Goal: Task Accomplishment & Management: Use online tool/utility

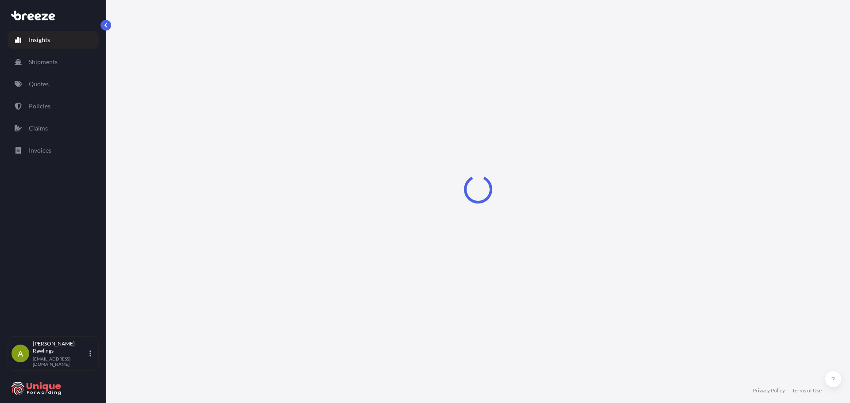
select select "2025"
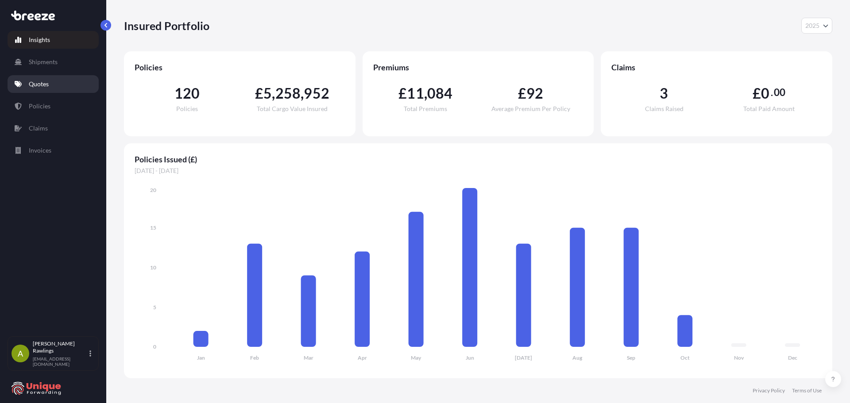
click at [42, 87] on p "Quotes" at bounding box center [39, 84] width 20 height 9
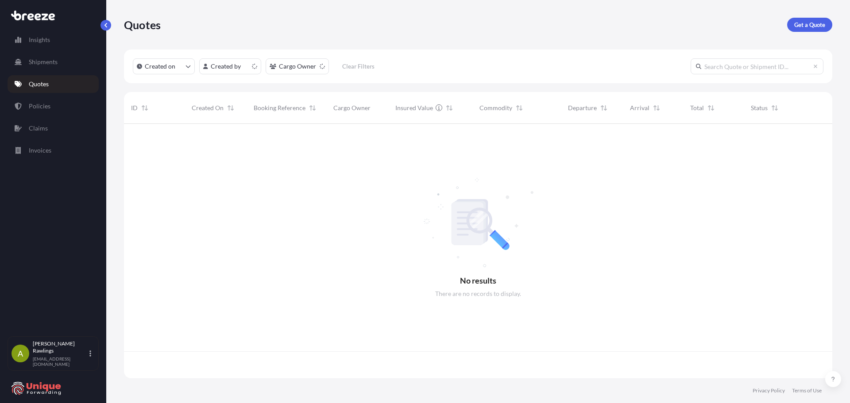
scroll to position [253, 702]
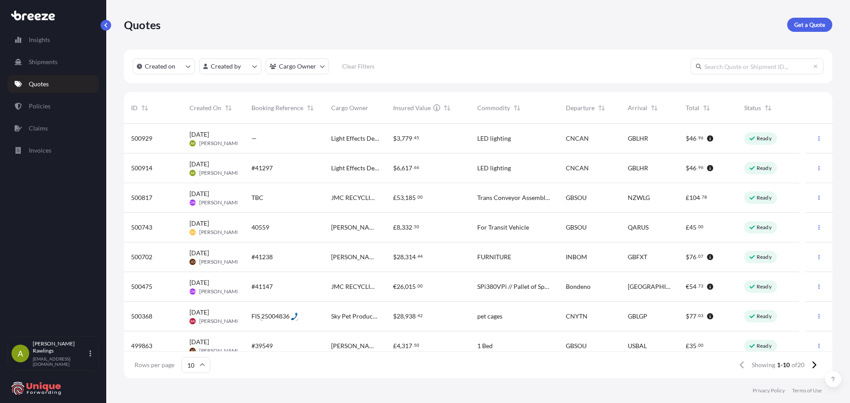
click at [302, 138] on div "—" at bounding box center [284, 138] width 66 height 9
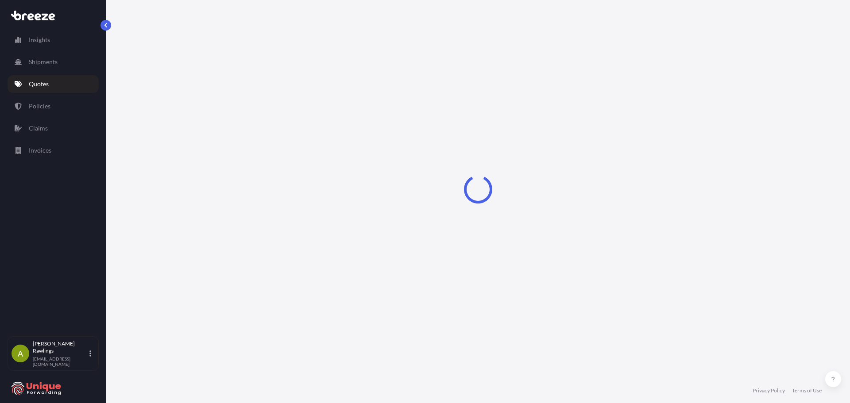
select select "Road"
select select "Air"
select select "Road"
select select "1"
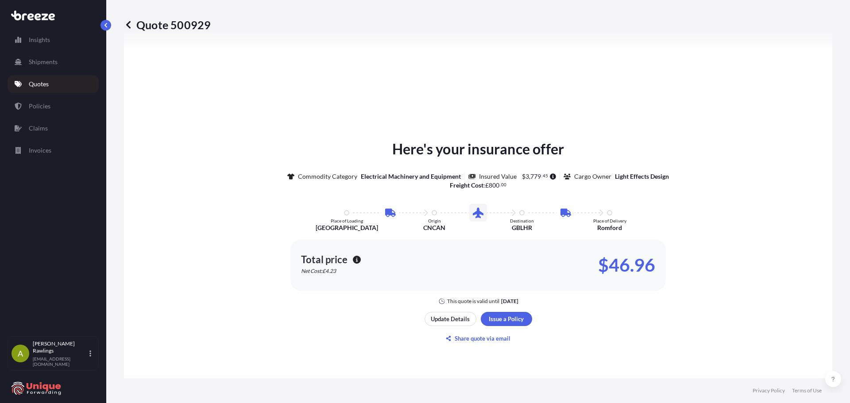
scroll to position [443, 0]
